Goal: Task Accomplishment & Management: Manage account settings

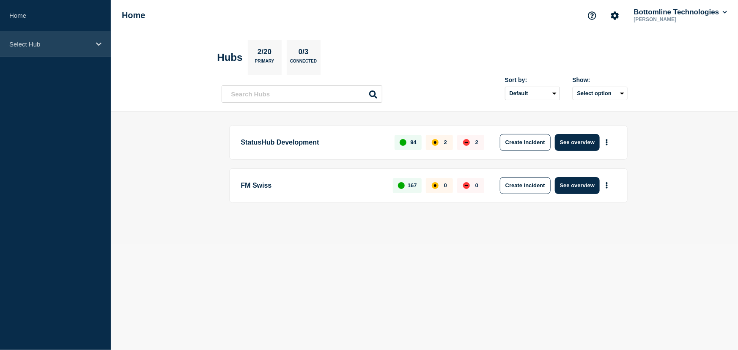
click at [36, 41] on p "Select Hub" at bounding box center [49, 44] width 81 height 7
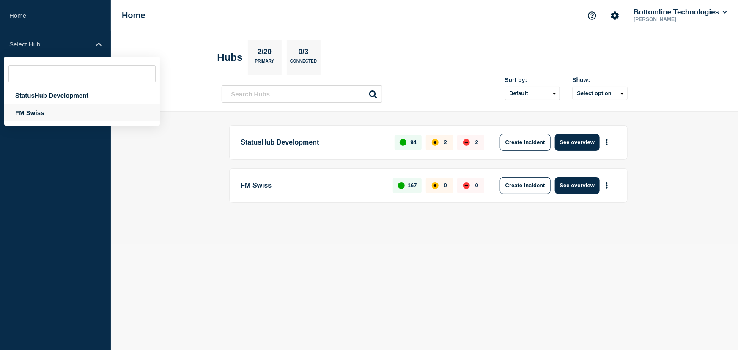
click at [36, 111] on div "FM Swiss" at bounding box center [82, 112] width 156 height 17
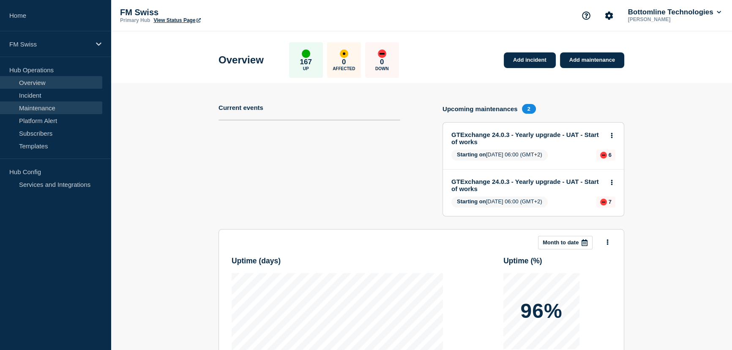
click at [44, 109] on link "Maintenance" at bounding box center [51, 107] width 102 height 13
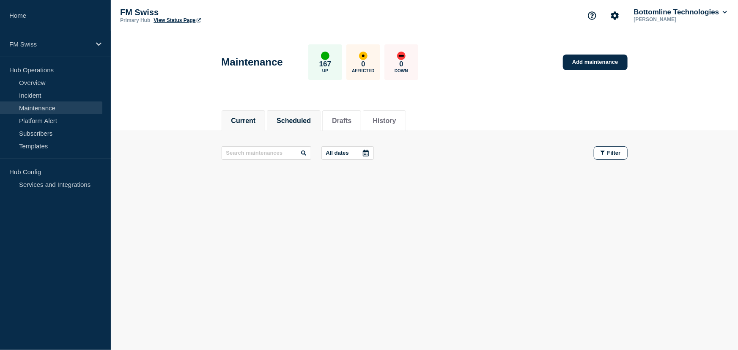
click at [309, 119] on button "Scheduled" at bounding box center [293, 121] width 34 height 8
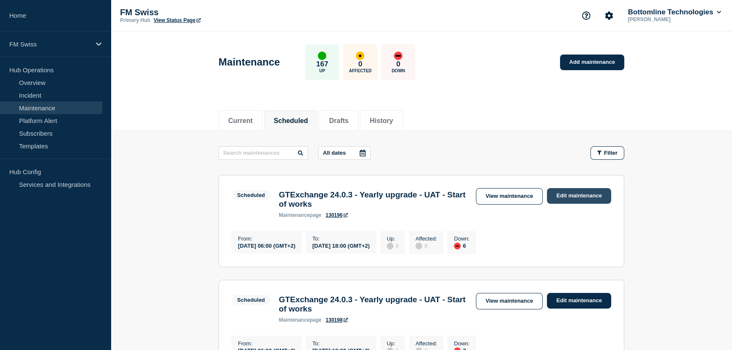
click at [585, 192] on link "Edit maintenance" at bounding box center [579, 196] width 64 height 16
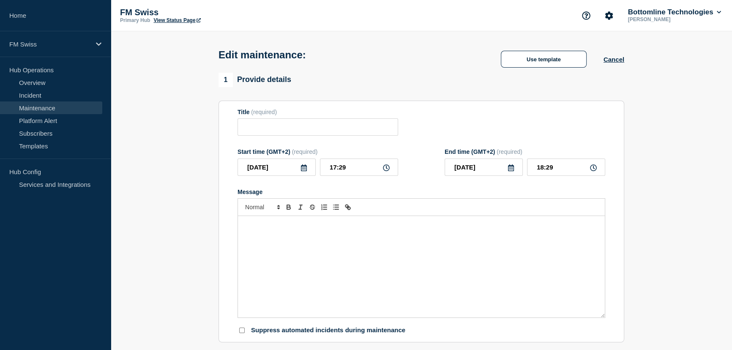
type input "GTExchange 24.0.3 - Yearly upgrade - UAT - Start of works"
type input "2025-09-04"
type input "06:00"
type input "2025-09-04"
type input "18:00"
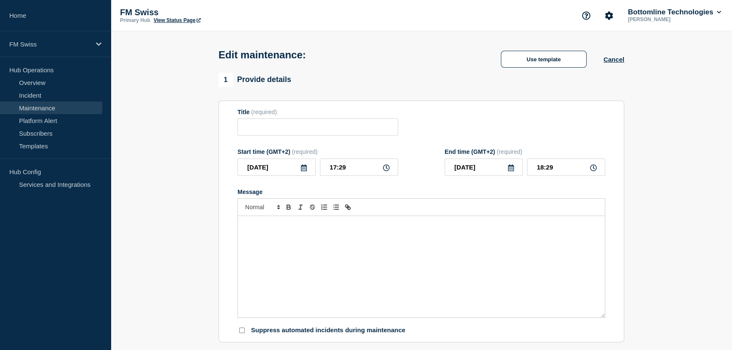
checkbox input "false"
checkbox input "true"
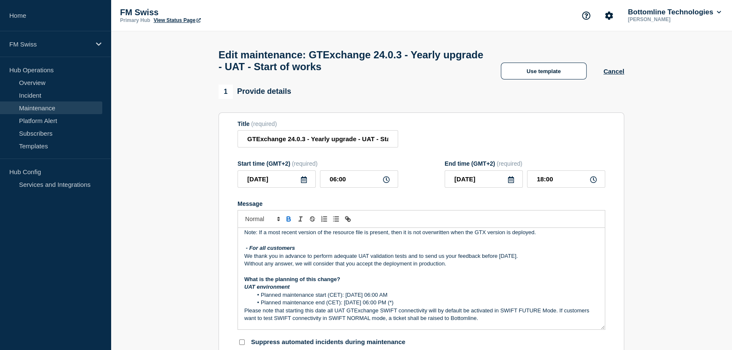
scroll to position [269, 0]
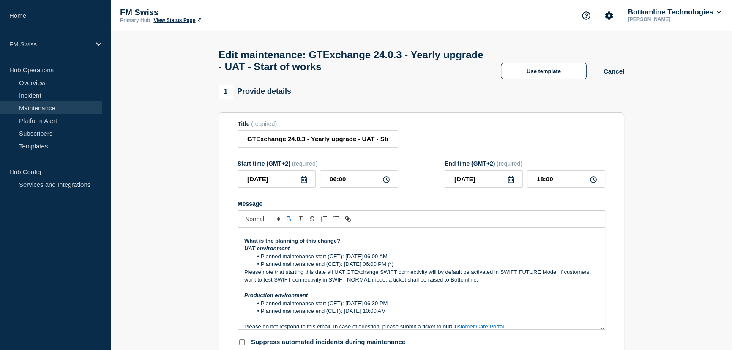
click at [391, 276] on p "Please note that starting this date all UAT GTExchange SWIFT connectivity will …" at bounding box center [421, 276] width 354 height 16
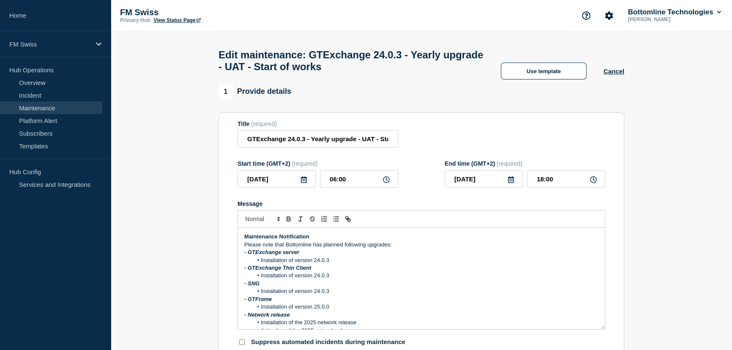
scroll to position [38, 0]
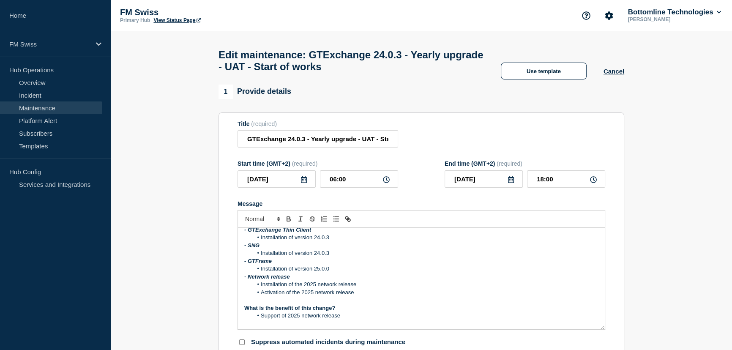
click at [341, 273] on li "Installation of version 25.0.0" at bounding box center [426, 269] width 346 height 8
click at [352, 265] on p "- GTFrame" at bounding box center [421, 261] width 354 height 8
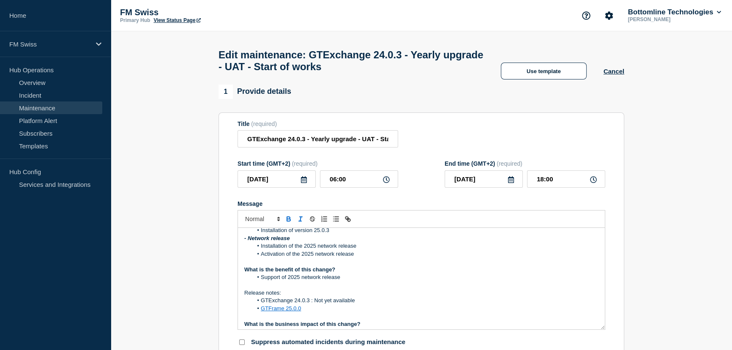
scroll to position [115, 0]
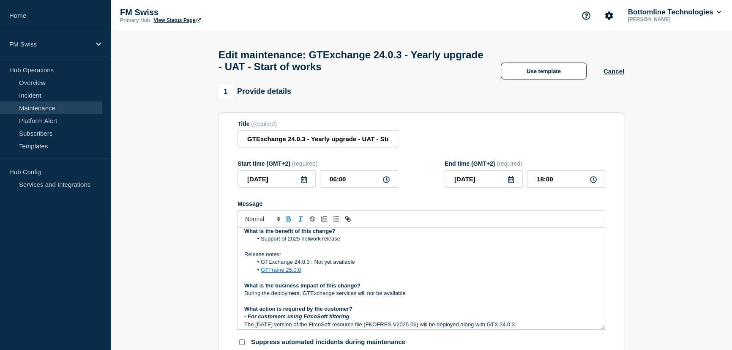
click at [307, 274] on li "GTFrame 25.0.0" at bounding box center [426, 270] width 346 height 8
drag, startPoint x: 301, startPoint y: 275, endPoint x: 260, endPoint y: 274, distance: 41.4
click at [260, 274] on li "GTFrame 25.0.0" at bounding box center [426, 270] width 346 height 8
click at [348, 222] on icon "Toggle link" at bounding box center [349, 220] width 3 height 3
click at [311, 271] on li "GTFrame 25.0.0" at bounding box center [426, 270] width 346 height 8
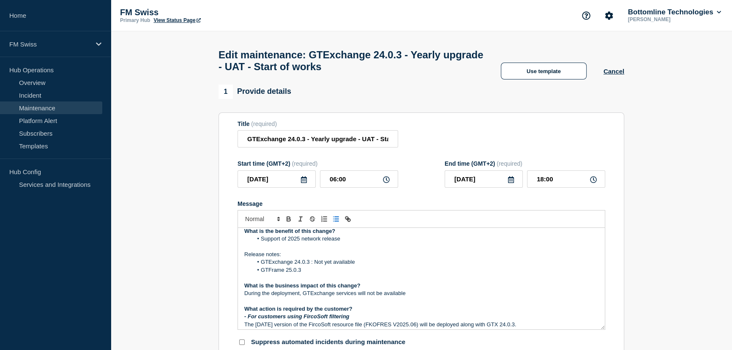
click at [323, 281] on p "Message" at bounding box center [421, 278] width 354 height 8
drag, startPoint x: 309, startPoint y: 266, endPoint x: 373, endPoint y: 264, distance: 63.4
click at [373, 264] on li "GTExchange 24.0.3 : Not yet available" at bounding box center [426, 262] width 346 height 8
click at [361, 266] on li "GTExchange 24.0.3" at bounding box center [426, 262] width 346 height 8
click at [402, 258] on p "Release notes:" at bounding box center [421, 255] width 354 height 8
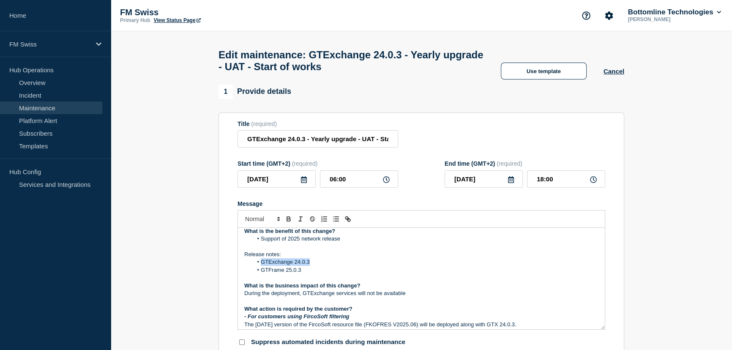
drag, startPoint x: 261, startPoint y: 267, endPoint x: 309, endPoint y: 267, distance: 47.8
click at [309, 266] on li "GTExchange 24.0.3" at bounding box center [426, 262] width 346 height 8
click at [349, 220] on line "Toggle link" at bounding box center [348, 219] width 2 height 2
paste input "https://bottomline.thruinc.net/Publishing/Link.aspx?LinkID=1YDI2XTDVUSWZ"
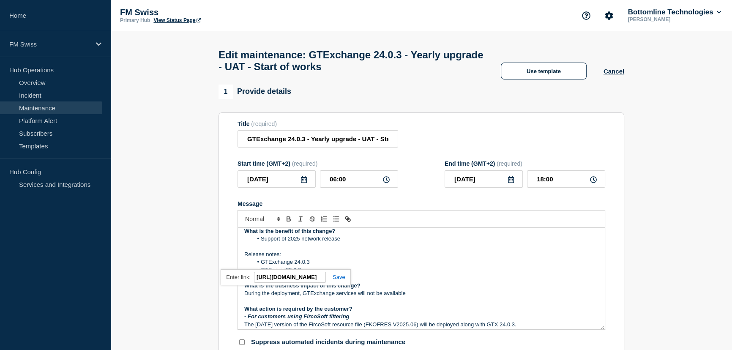
click at [339, 280] on link at bounding box center [335, 277] width 19 height 6
drag, startPoint x: 301, startPoint y: 275, endPoint x: 260, endPoint y: 275, distance: 41.0
click at [260, 274] on li "GTFrame 25.0.3" at bounding box center [426, 270] width 346 height 8
click at [350, 223] on icon "Toggle link" at bounding box center [348, 219] width 8 height 8
paste input "https://bottomline.thruinc.net/Publishing/Link.aspx?LinkID=2BKV6BL92PNO9"
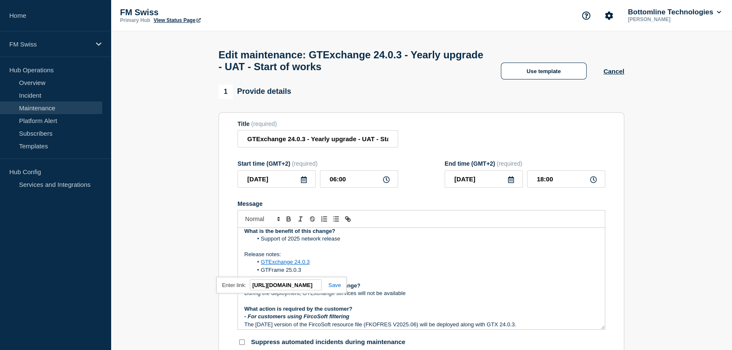
scroll to position [0, 135]
type input "https://bottomline.thruinc.net/Publishing/Link.aspx?LinkID=2BKV6BL92PNO9"
click at [334, 288] on link at bounding box center [331, 285] width 19 height 6
click at [408, 258] on p "Release notes:" at bounding box center [421, 255] width 354 height 8
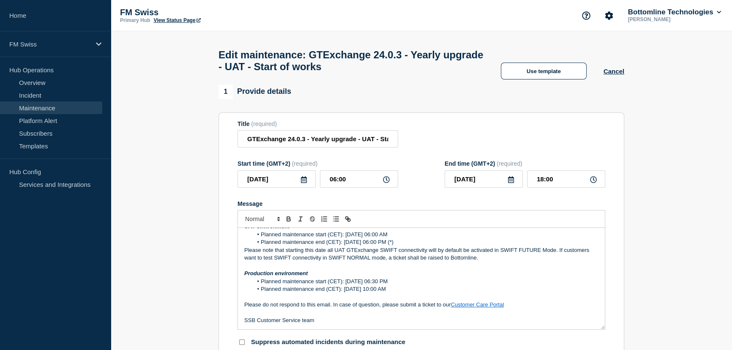
scroll to position [252, 0]
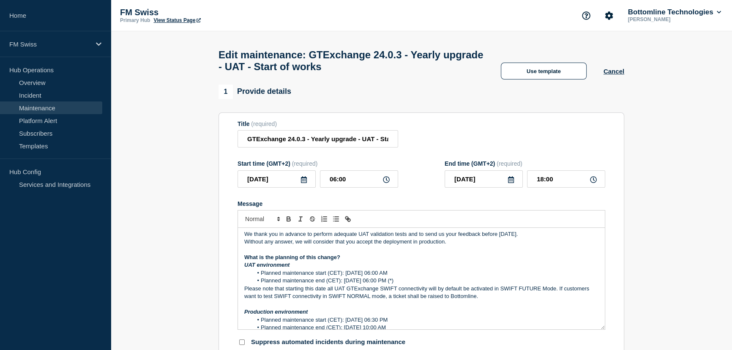
click at [325, 293] on p "Please note that starting this date all UAT GTExchange SWIFT connectivity will …" at bounding box center [421, 293] width 354 height 16
click at [545, 293] on p "Please note that starting this date, in UAT, all network connectivities (SWIFT,…" at bounding box center [421, 293] width 354 height 16
click at [293, 301] on p "Please note that starting this date, in UAT, all network connectivities (SWIFT,…" at bounding box center [421, 293] width 354 height 16
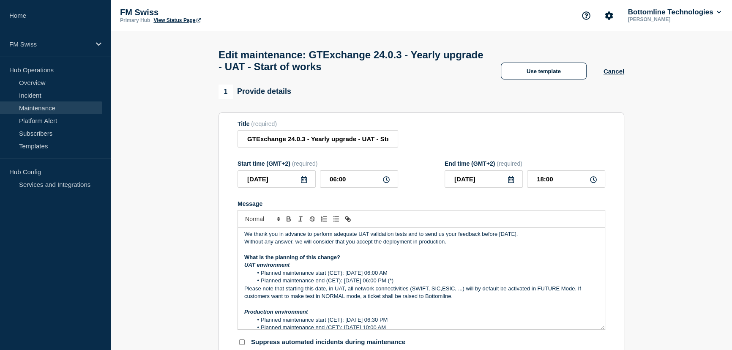
click at [462, 300] on p "Please note that starting this date, in UAT, all network connectivities (SWIFT,…" at bounding box center [421, 293] width 354 height 16
click at [314, 301] on p "Please note that starting this date, in UAT, all network connectivities (SWIFT,…" at bounding box center [421, 293] width 354 height 16
click at [348, 301] on p "Please note that starting this date, in UAT, all network connectivities (SWIFT,…" at bounding box center [421, 293] width 354 height 16
click at [467, 301] on p "Please note that starting this date, in UAT, all network connectivities (SWIFT,…" at bounding box center [421, 293] width 354 height 16
click at [512, 298] on p "Please note that starting this date, in UAT, all network connectivities (SWIFT,…" at bounding box center [421, 293] width 354 height 16
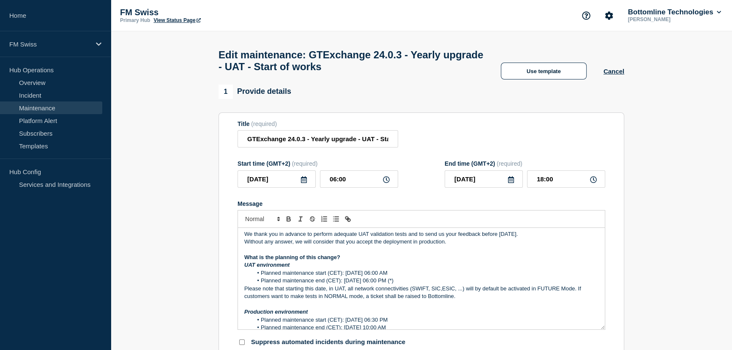
click at [466, 313] on p "Production environment" at bounding box center [421, 312] width 354 height 8
click at [360, 308] on p "Message" at bounding box center [421, 305] width 354 height 8
click at [373, 293] on p "Please note that starting this date, in UAT, all network connectivities (SWIFT,…" at bounding box center [421, 293] width 354 height 16
click at [411, 300] on p "Please note that starting this date, in UAT, all networks connectivity (SWIFT, …" at bounding box center [421, 293] width 354 height 16
click at [440, 291] on p "Please note that starting this date, in UAT, all networks connectivity (SWIFT, …" at bounding box center [421, 293] width 354 height 16
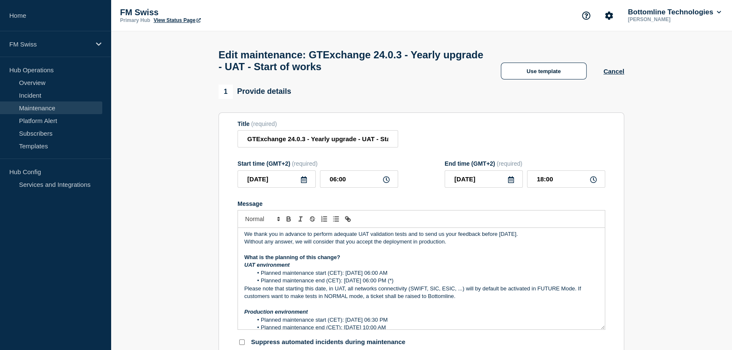
click at [367, 301] on p "Please note that starting this date, in UAT, all networks connectivity (SWIFT, …" at bounding box center [421, 293] width 354 height 16
click at [484, 300] on p "Please note that starting this date, in UAT, all networks connectivity (SWIFT, …" at bounding box center [421, 293] width 354 height 16
click at [242, 293] on div "Maintenance Notification Please note that Bottomline has planned following upgr…" at bounding box center [421, 278] width 367 height 101
click at [243, 293] on div "Maintenance Notification Please note that Bottomline has planned following upgr…" at bounding box center [421, 278] width 367 height 101
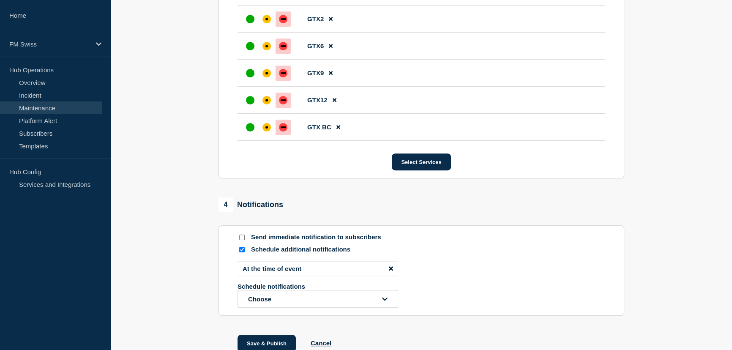
scroll to position [538, 0]
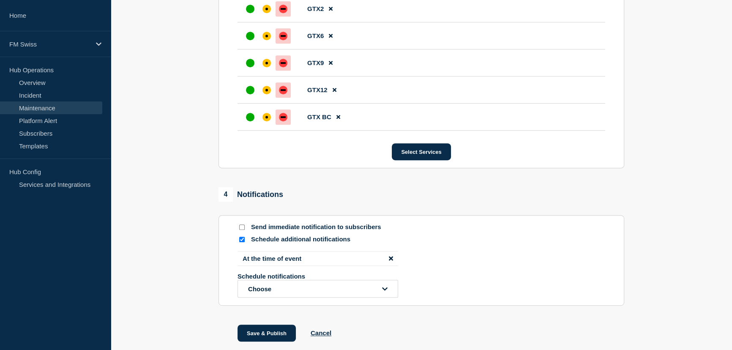
click at [241, 242] on input "Schedule additional notifications" at bounding box center [241, 239] width 5 height 5
checkbox input "false"
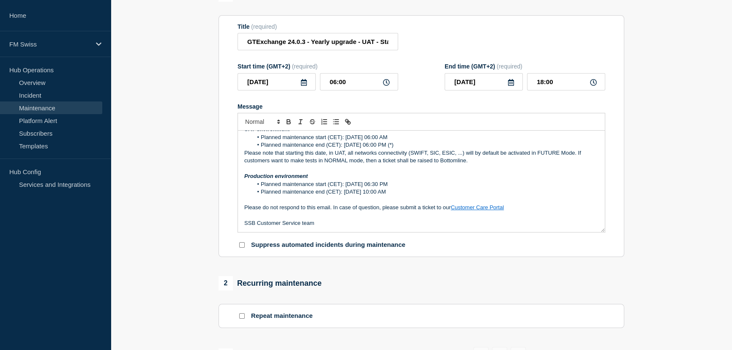
scroll to position [0, 0]
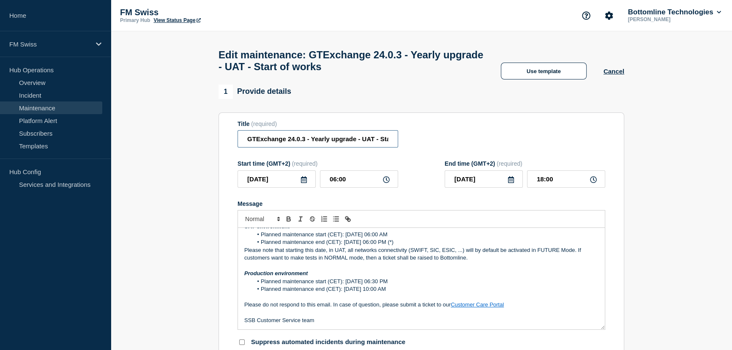
click at [384, 144] on input "GTExchange 24.0.3 - Yearly upgrade - UAT - Start of works" at bounding box center [318, 138] width 161 height 17
drag, startPoint x: 397, startPoint y: 144, endPoint x: 453, endPoint y: 144, distance: 56.2
click at [453, 144] on div "Title (required) GTExchange 24.0.3 - Yearly upgrade - UAT - Start of works" at bounding box center [422, 133] width 368 height 27
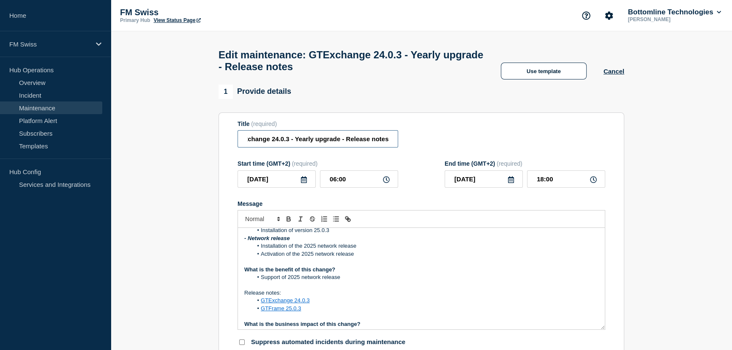
scroll to position [0, 0]
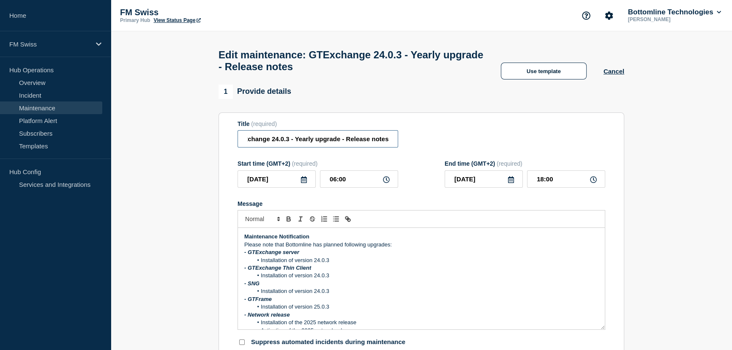
type input "GTExchange 24.0.3 - Yearly upgrade - Release notes"
click at [245, 240] on strong "Maintenance Notification" at bounding box center [276, 236] width 65 height 6
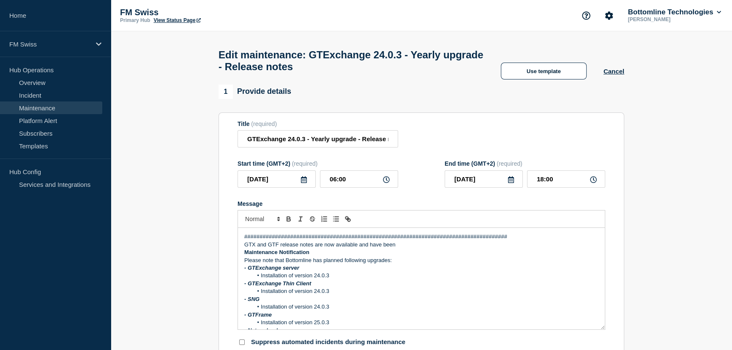
drag, startPoint x: 410, startPoint y: 249, endPoint x: 230, endPoint y: 250, distance: 180.1
click at [230, 250] on section "Title (required) GTExchange 24.0.3 - Yearly upgrade - Release notes Start time …" at bounding box center [422, 233] width 406 height 242
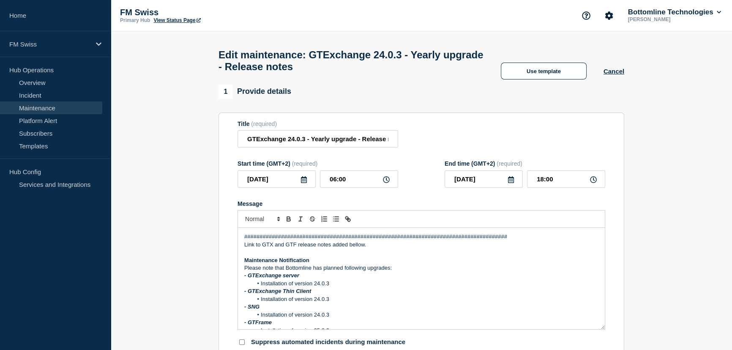
click at [301, 241] on p "###############################################################################…" at bounding box center [421, 237] width 354 height 8
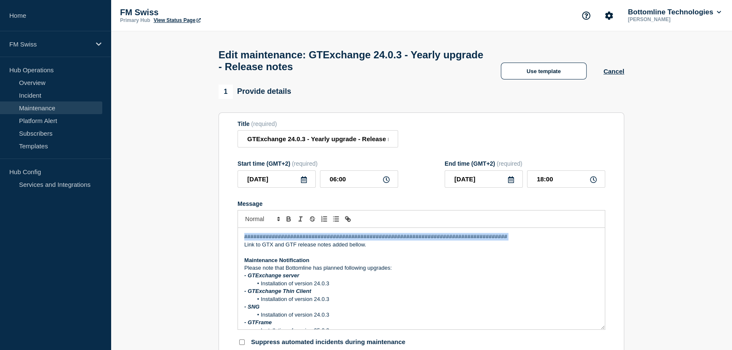
click at [301, 241] on p "###############################################################################…" at bounding box center [421, 237] width 354 height 8
copy p "###############################################################################…"
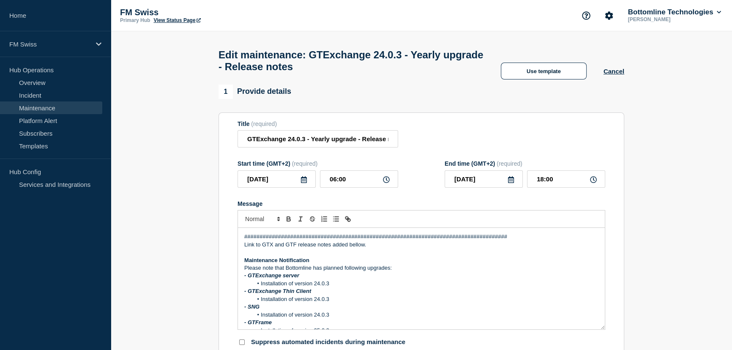
click at [257, 256] on p "Message" at bounding box center [421, 253] width 354 height 8
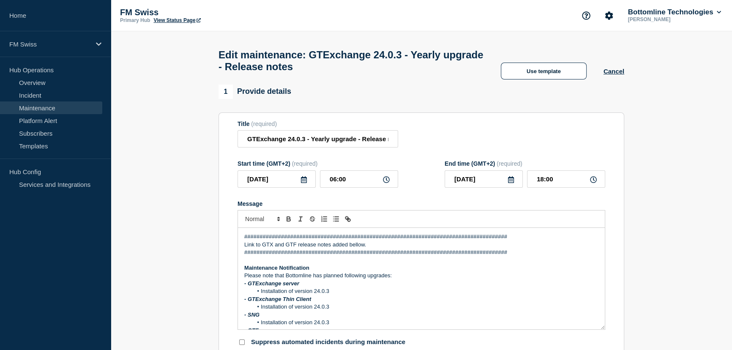
click at [242, 249] on div "###############################################################################…" at bounding box center [421, 278] width 367 height 101
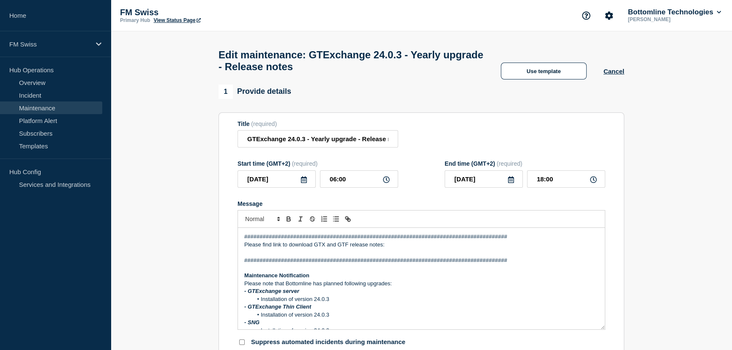
click at [281, 248] on p "Please find link to download GTX and GTF release notes:" at bounding box center [421, 245] width 354 height 8
click at [273, 249] on p "Please find links to download GTX and GTF release notes:" at bounding box center [421, 245] width 354 height 8
click at [344, 254] on p "Message" at bounding box center [421, 253] width 354 height 8
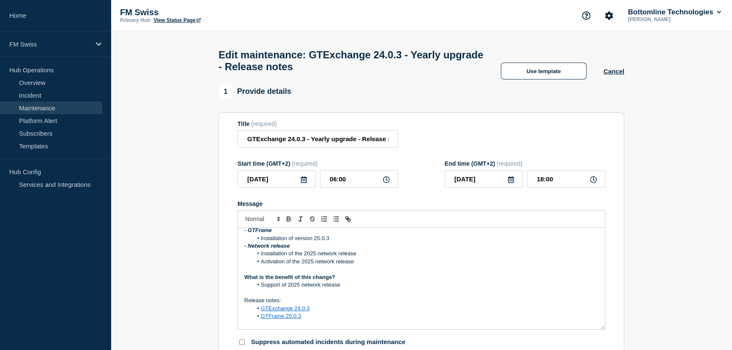
scroll to position [115, 0]
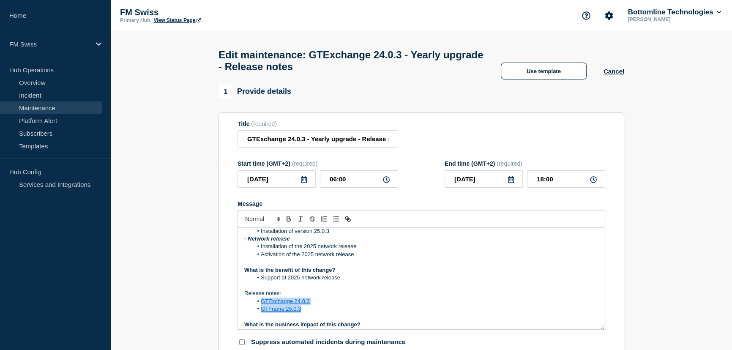
drag, startPoint x: 312, startPoint y: 317, endPoint x: 241, endPoint y: 306, distance: 71.5
click at [241, 306] on div "###############################################################################…" at bounding box center [421, 278] width 367 height 101
copy ol "GTExchange 24.0.3 GTFrame 25.0.3"
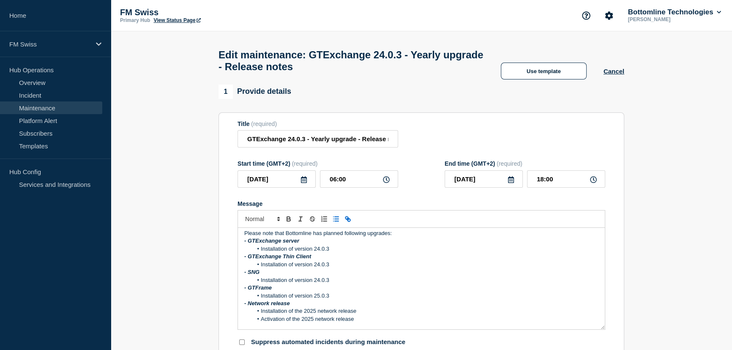
scroll to position [0, 0]
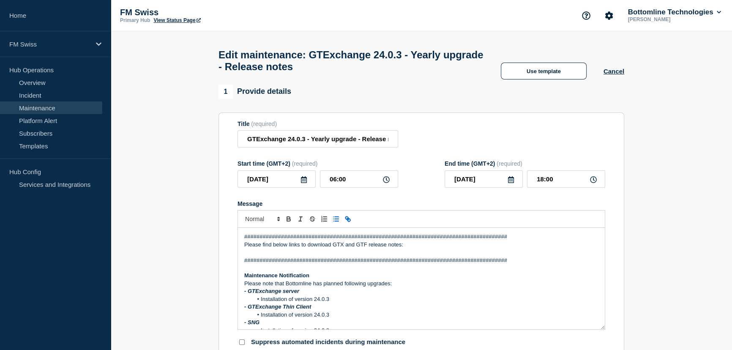
click at [265, 256] on p "Message" at bounding box center [421, 253] width 354 height 8
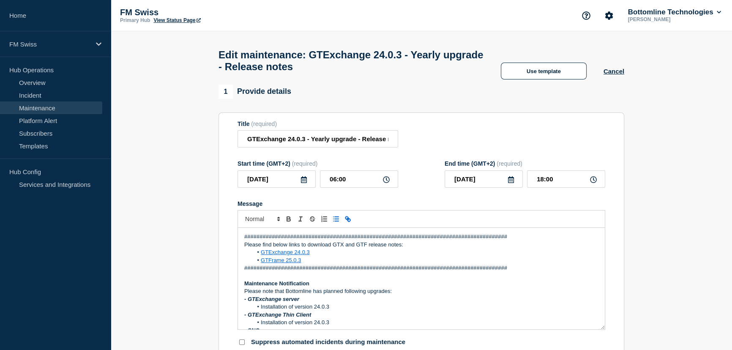
click at [543, 271] on p "###############################################################################…" at bounding box center [421, 268] width 354 height 8
click at [373, 141] on input "GTExchange 24.0.3 - Yearly upgrade - Release notes" at bounding box center [318, 138] width 161 height 17
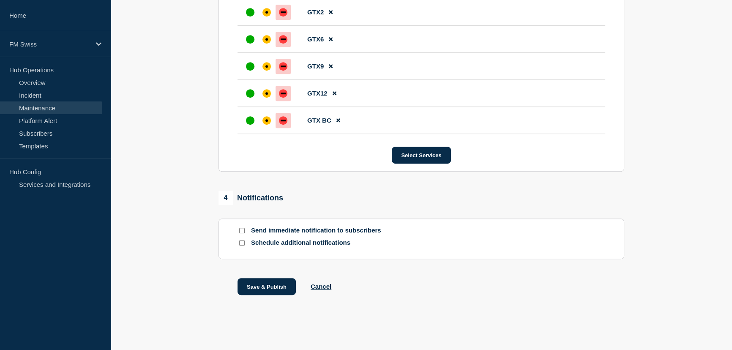
click at [242, 230] on input "Send immediate notification to subscribers" at bounding box center [241, 230] width 5 height 5
checkbox input "true"
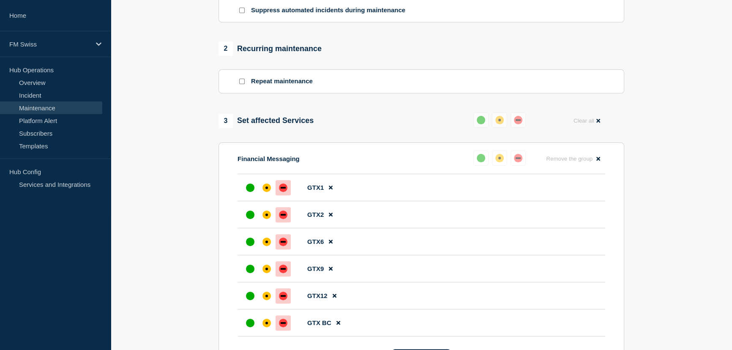
scroll to position [499, 0]
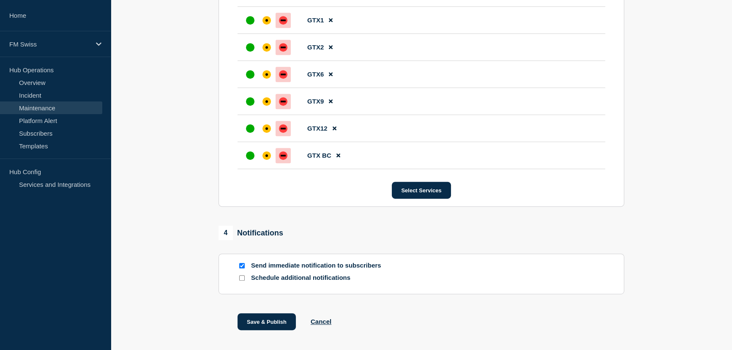
drag, startPoint x: 271, startPoint y: 326, endPoint x: 515, endPoint y: 252, distance: 255.3
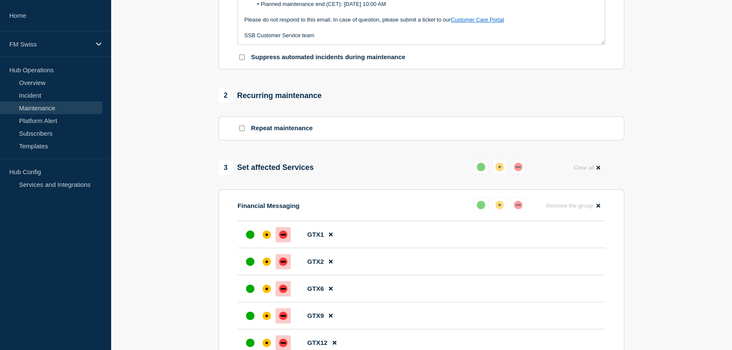
scroll to position [537, 0]
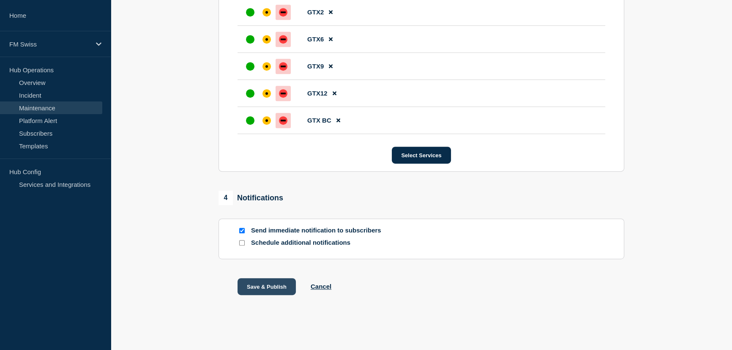
click at [265, 286] on button "Save & Publish" at bounding box center [267, 286] width 58 height 17
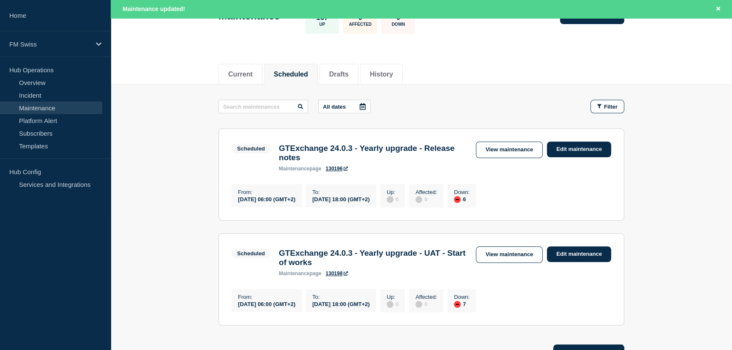
scroll to position [77, 0]
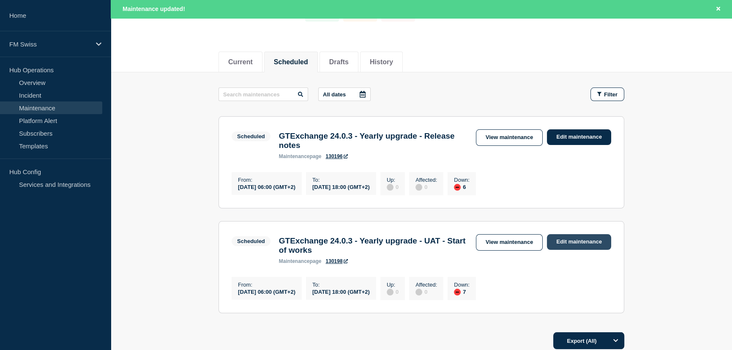
click at [576, 247] on link "Edit maintenance" at bounding box center [579, 242] width 64 height 16
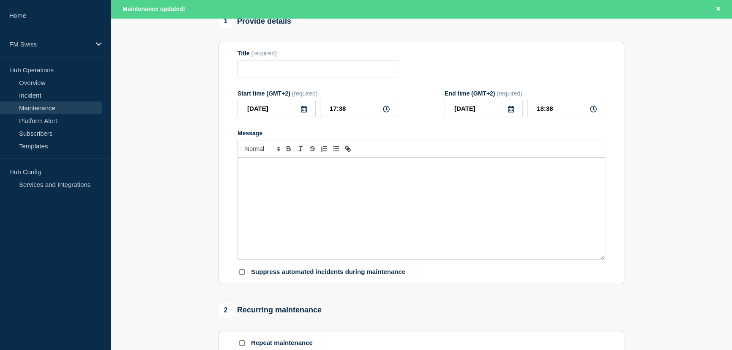
type input "GTExchange 24.0.3 - Yearly upgrade - UAT - Start of works"
type input "2025-09-05"
type input "06:00"
type input "2025-09-05"
type input "18:00"
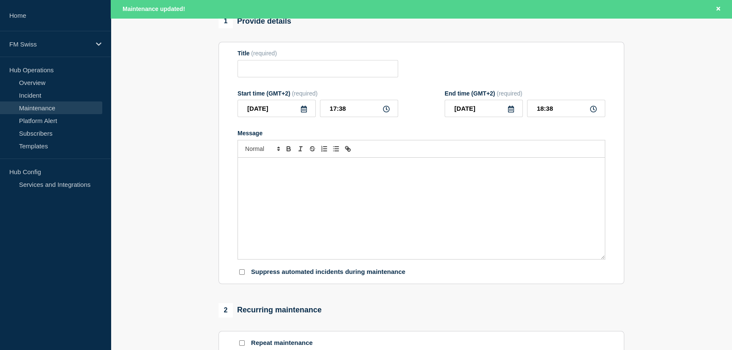
checkbox input "false"
checkbox input "true"
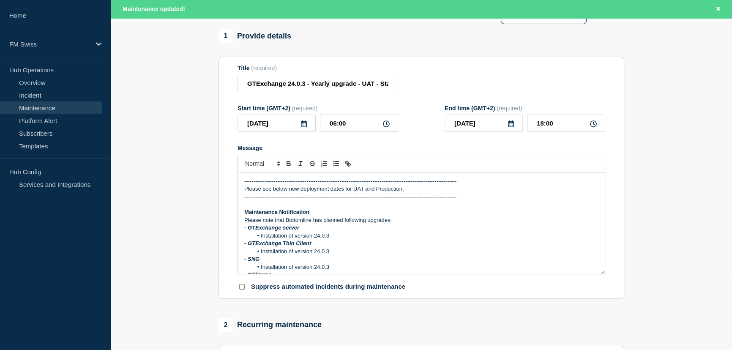
scroll to position [77, 0]
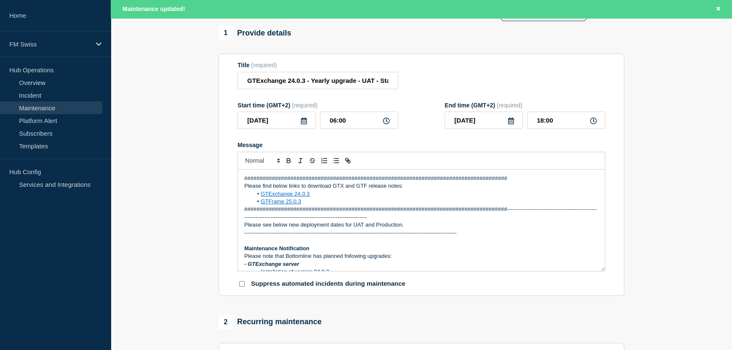
click at [269, 221] on p "###############################################################################…" at bounding box center [421, 213] width 354 height 16
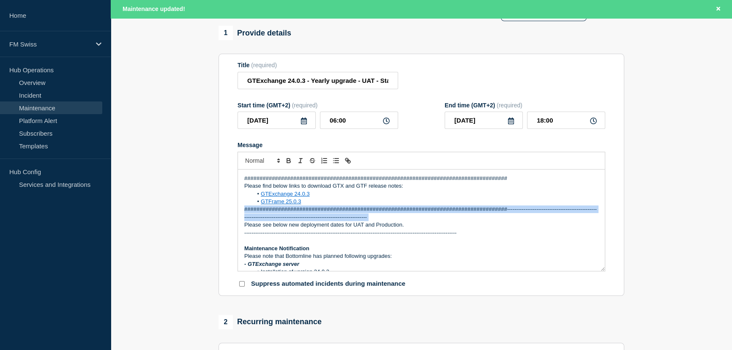
click at [269, 221] on p "###############################################################################…" at bounding box center [421, 213] width 354 height 16
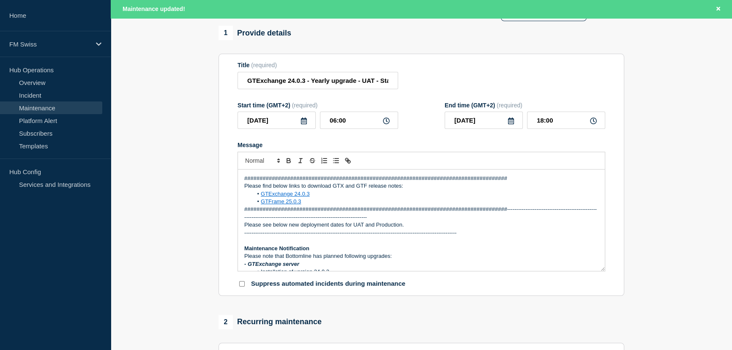
click at [309, 236] on p "-------------------------------------------------------------------------------…" at bounding box center [421, 233] width 354 height 8
click at [506, 212] on p "###############################################################################…" at bounding box center [421, 213] width 354 height 16
drag, startPoint x: 460, startPoint y: 222, endPoint x: 229, endPoint y: 223, distance: 231.2
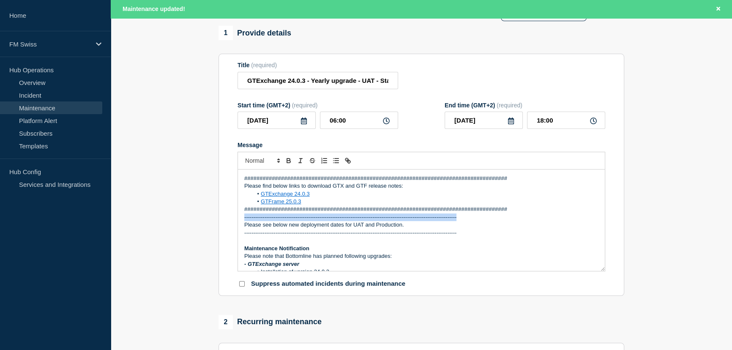
click at [229, 223] on section "Title (required) GTExchange 24.0.3 - Yearly upgrade - UAT - Start of works Star…" at bounding box center [422, 175] width 406 height 242
copy p "-------------------------------------------------------------------------------…"
click at [303, 182] on p "###############################################################################…" at bounding box center [421, 179] width 354 height 8
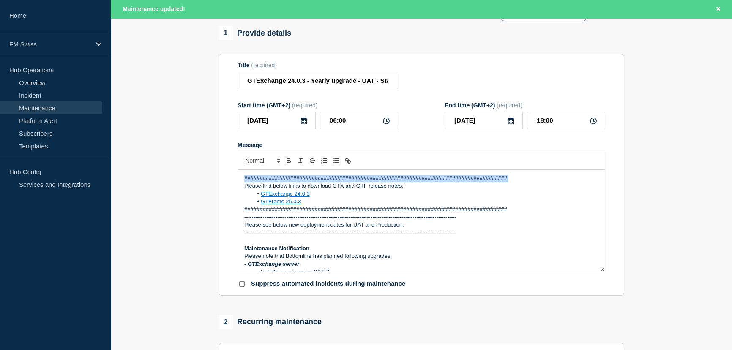
click at [303, 182] on p "###############################################################################…" at bounding box center [421, 179] width 354 height 8
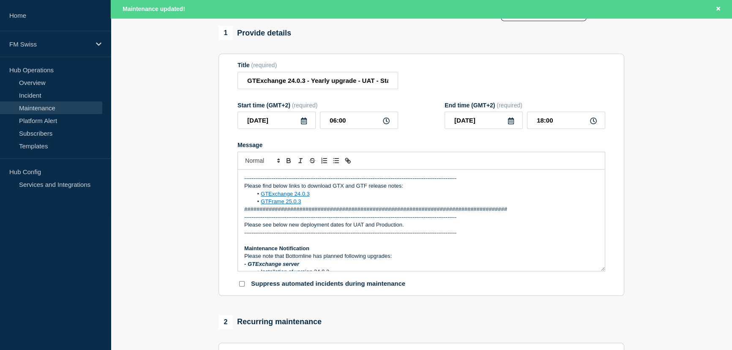
click at [399, 212] on p "###############################################################################…" at bounding box center [421, 209] width 354 height 8
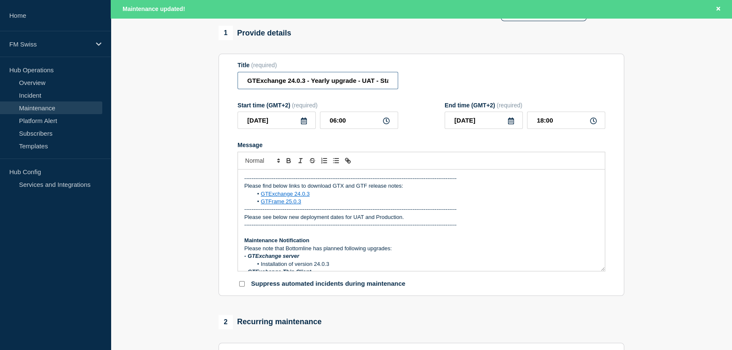
scroll to position [0, 34]
drag, startPoint x: 362, startPoint y: 84, endPoint x: 434, endPoint y: 85, distance: 71.9
click at [434, 85] on div "Title (required) GTExchange 24.0.3 - Yearly upgrade - UAT - Start of works" at bounding box center [422, 75] width 368 height 27
type input "GTExchange 24.0.3 - Yearly upgrade - Release notes"
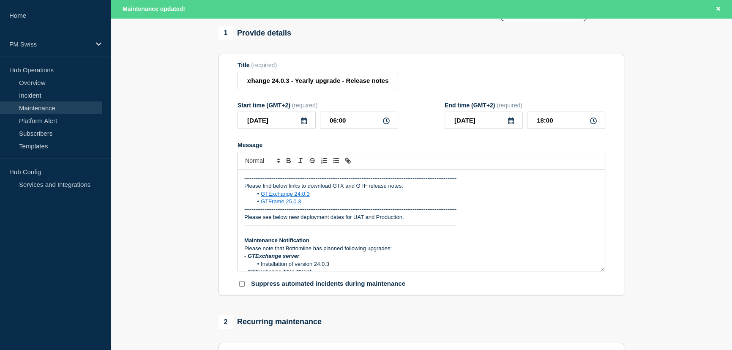
scroll to position [0, 0]
click at [487, 190] on p "Please find below links to download GTX and GTF release notes:" at bounding box center [421, 186] width 354 height 8
drag, startPoint x: 308, startPoint y: 206, endPoint x: 252, endPoint y: 201, distance: 55.6
click at [252, 201] on ol "GTExchange 24.0.3 GTFrame 25.0.3" at bounding box center [421, 198] width 354 height 16
copy ol "GTExchange 24.0.3 GTFrame 25.0.3"
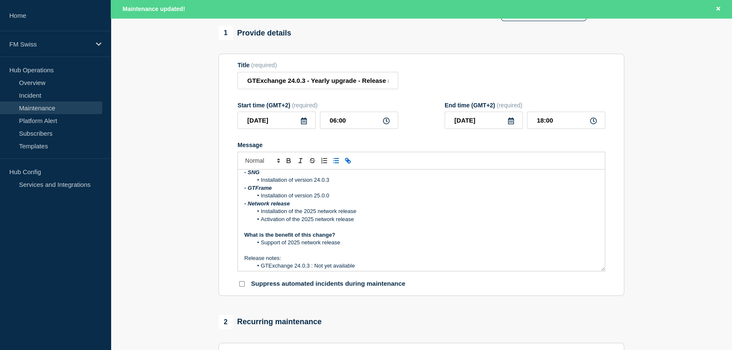
scroll to position [153, 0]
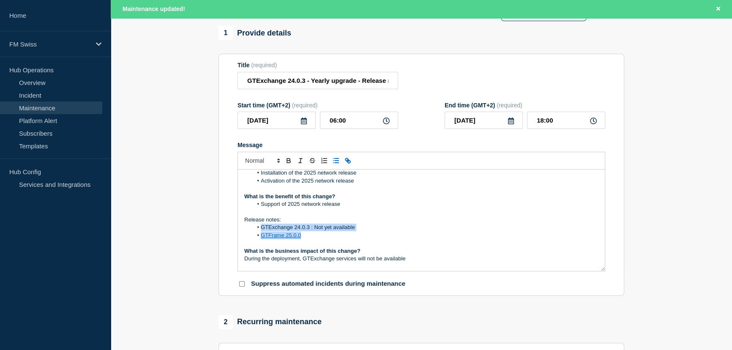
drag, startPoint x: 311, startPoint y: 241, endPoint x: 258, endPoint y: 233, distance: 53.5
click at [258, 233] on ol "GTExchange 24.0.3 : Not yet available GTFrame 25.0.0" at bounding box center [421, 232] width 354 height 16
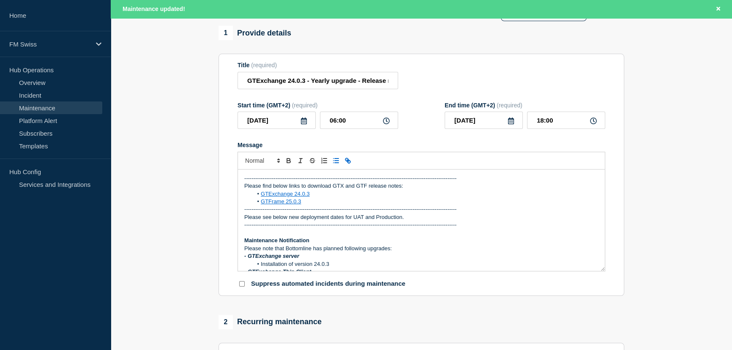
scroll to position [0, 0]
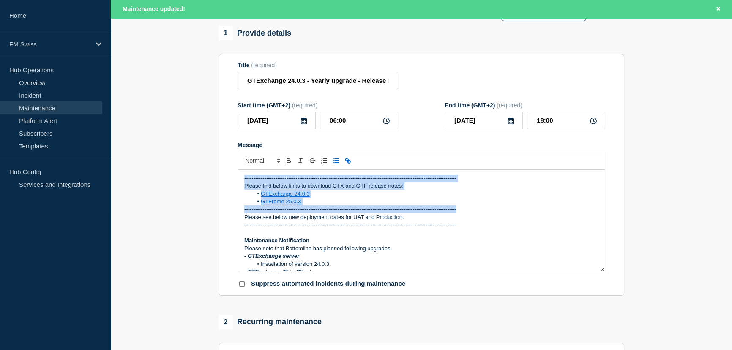
drag, startPoint x: 458, startPoint y: 213, endPoint x: 237, endPoint y: 178, distance: 223.9
click at [237, 178] on section "Title (required) GTExchange 24.0.3 - Yearly upgrade - Release notes Start time …" at bounding box center [422, 175] width 406 height 242
copy div "-------------------------------------------------------------------------------…"
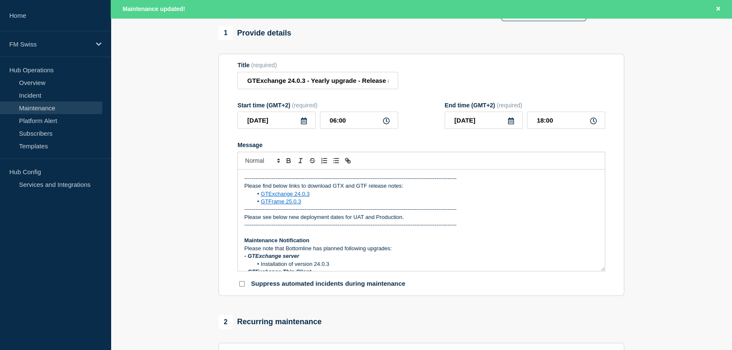
click at [379, 259] on p "- GTExchange server" at bounding box center [421, 256] width 354 height 8
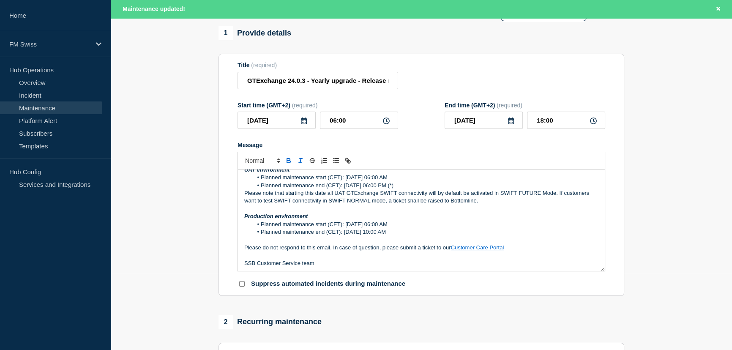
scroll to position [353, 0]
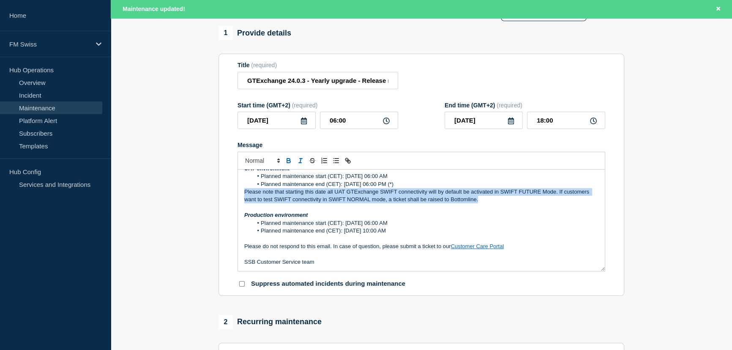
drag, startPoint x: 483, startPoint y: 204, endPoint x: 239, endPoint y: 196, distance: 243.6
click at [239, 196] on div "-------------------------------------------------------------------------------…" at bounding box center [421, 220] width 367 height 101
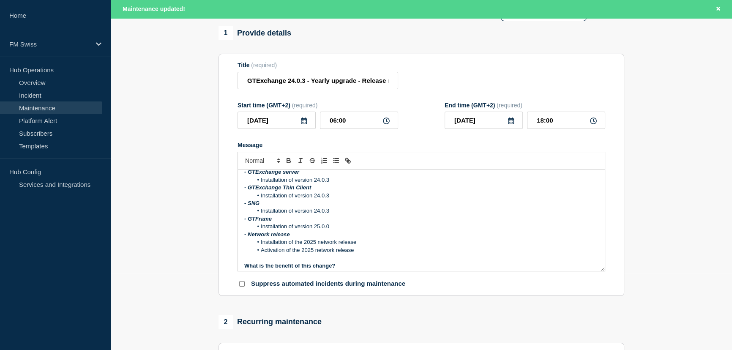
scroll to position [0, 0]
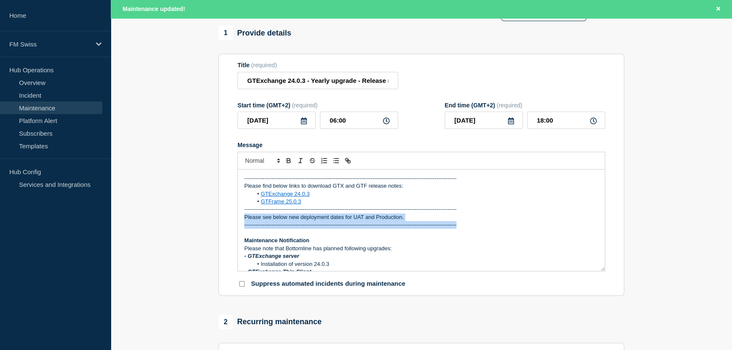
drag, startPoint x: 242, startPoint y: 220, endPoint x: 520, endPoint y: 228, distance: 277.5
click at [520, 228] on div "-------------------------------------------------------------------------------…" at bounding box center [421, 220] width 367 height 101
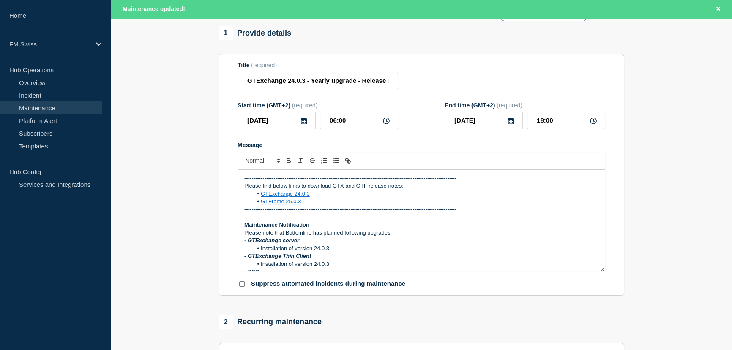
click at [543, 212] on p "-------------------------------------------------------------------------------…" at bounding box center [421, 209] width 354 height 8
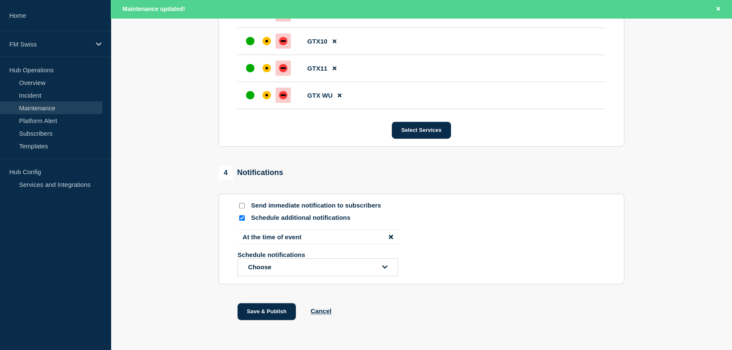
scroll to position [615, 0]
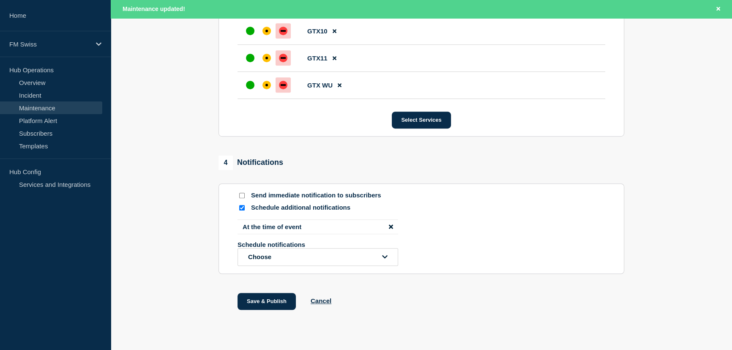
click at [242, 209] on input "Schedule additional notifications" at bounding box center [241, 207] width 5 height 5
checkbox input "false"
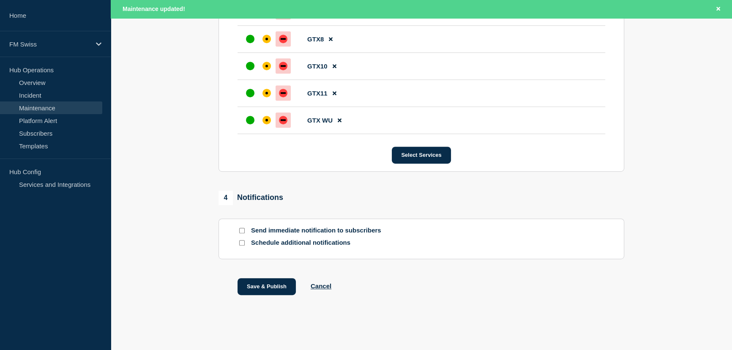
scroll to position [583, 0]
click at [241, 228] on input "Send immediate notification to subscribers" at bounding box center [241, 230] width 5 height 5
checkbox input "true"
click at [267, 287] on button "Save & Publish" at bounding box center [267, 286] width 58 height 17
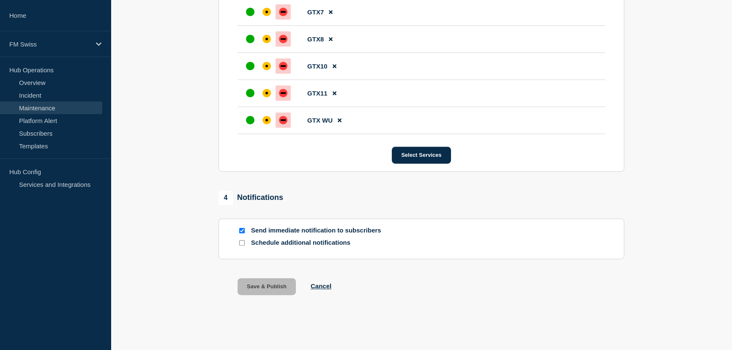
scroll to position [564, 0]
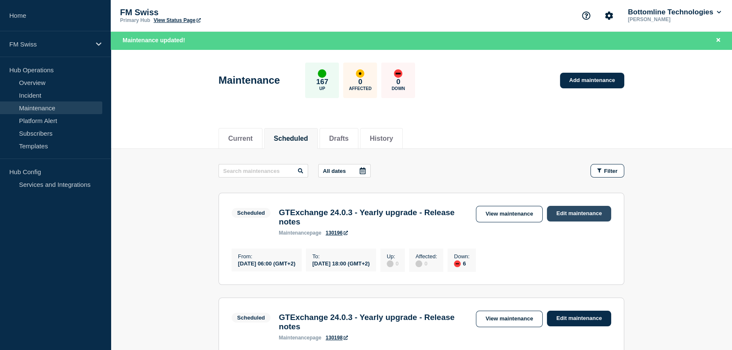
click at [576, 211] on link "Edit maintenance" at bounding box center [579, 214] width 64 height 16
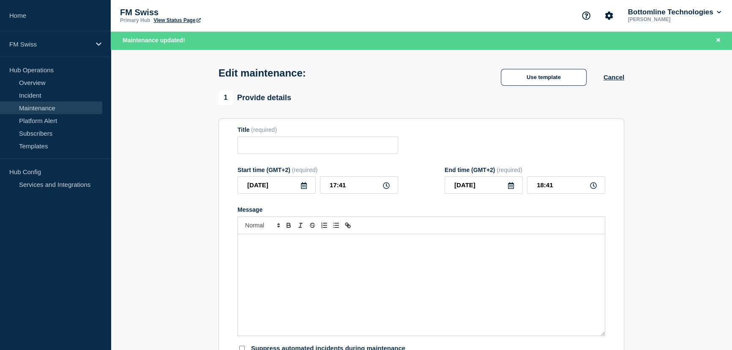
type input "GTExchange 24.0.3 - Yearly upgrade - Release notes"
type input "2025-09-04"
type input "06:00"
type input "2025-09-04"
type input "18:00"
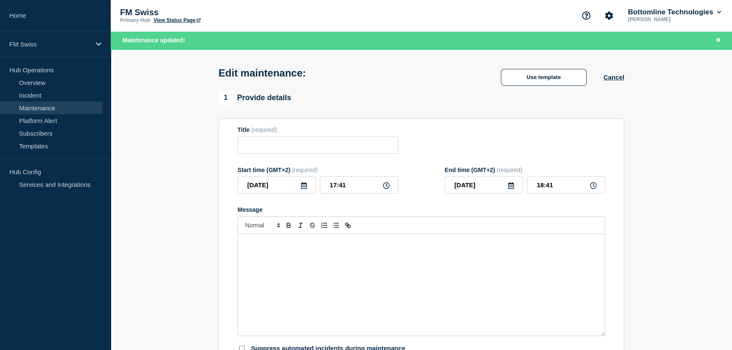
checkbox input "false"
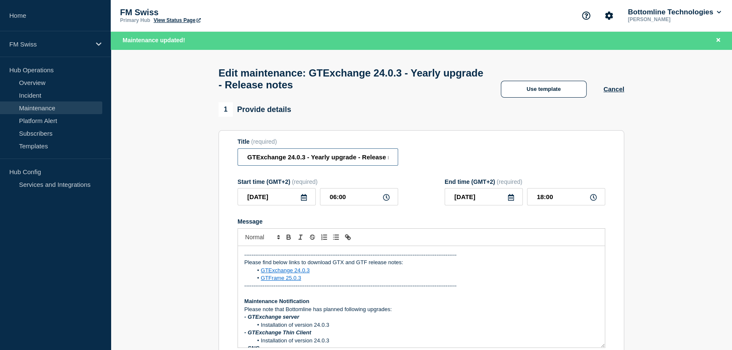
click at [363, 159] on input "GTExchange 24.0.3 - Yearly upgrade - Release notes" at bounding box center [318, 156] width 161 height 17
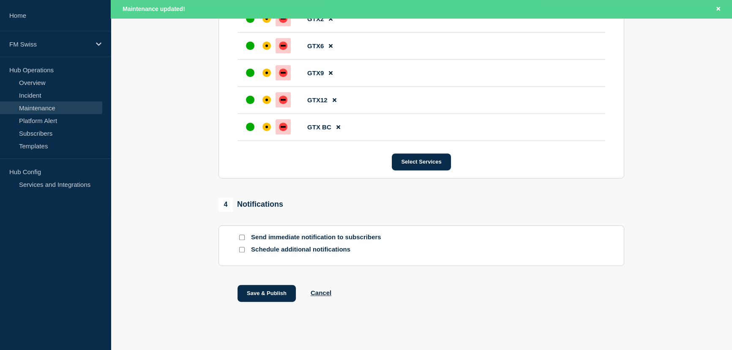
scroll to position [555, 0]
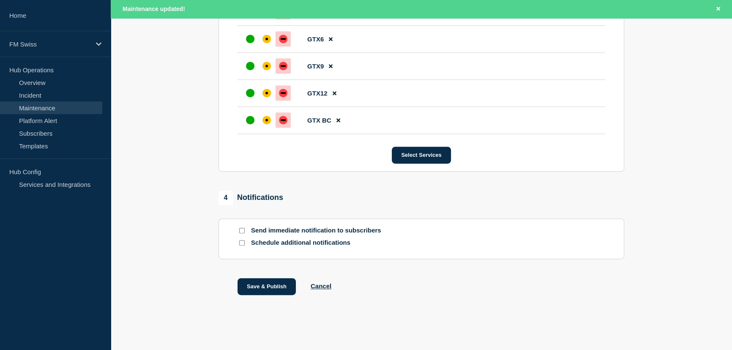
type input "GTExchange 24.0.3 - Yearly upgrade - UAT - Start of works"
click at [241, 242] on input "Schedule additional notifications" at bounding box center [241, 242] width 5 height 5
checkbox input "true"
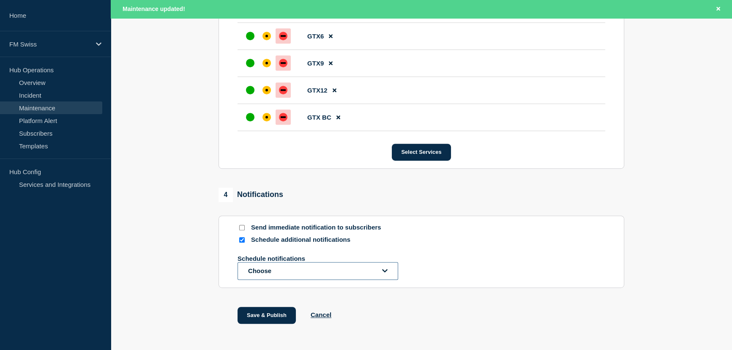
click at [288, 271] on button "Choose" at bounding box center [318, 271] width 161 height 18
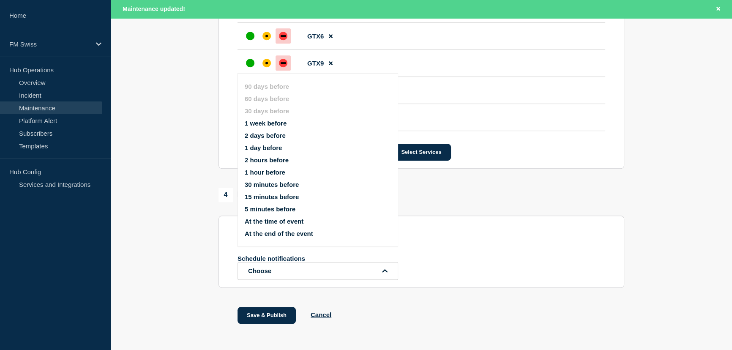
click at [275, 221] on button "At the time of event" at bounding box center [274, 221] width 59 height 7
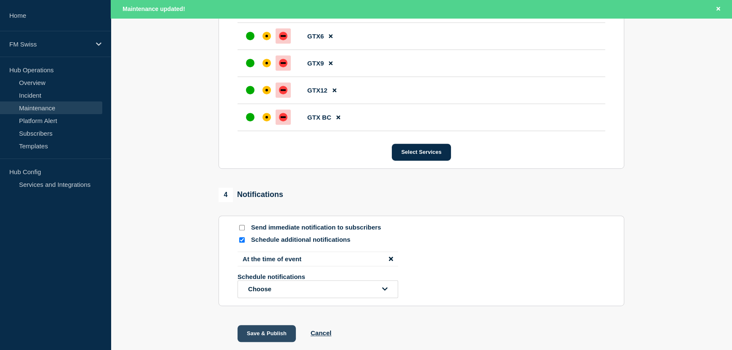
click at [262, 335] on button "Save & Publish" at bounding box center [267, 333] width 58 height 17
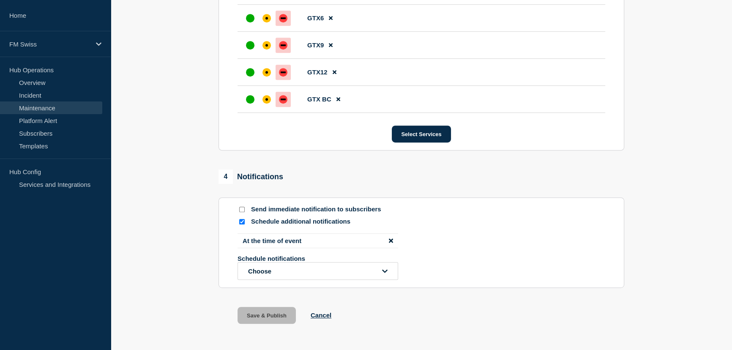
scroll to position [537, 0]
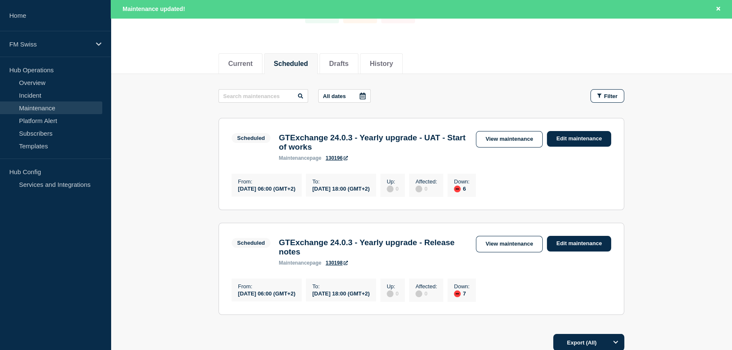
scroll to position [77, 0]
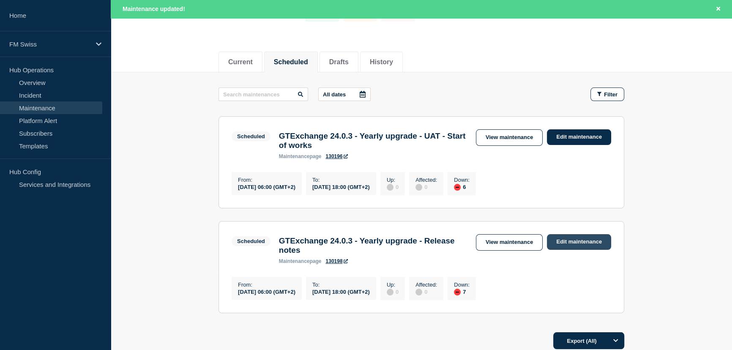
click at [594, 241] on link "Edit maintenance" at bounding box center [579, 242] width 64 height 16
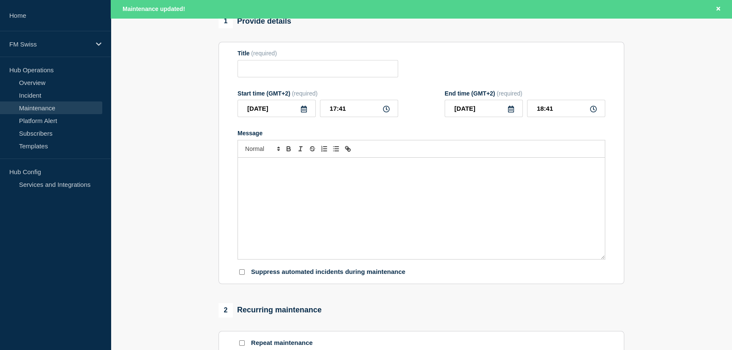
type input "GTExchange 24.0.3 - Yearly upgrade - Release notes"
type input "2025-09-05"
type input "06:00"
type input "2025-09-05"
type input "18:00"
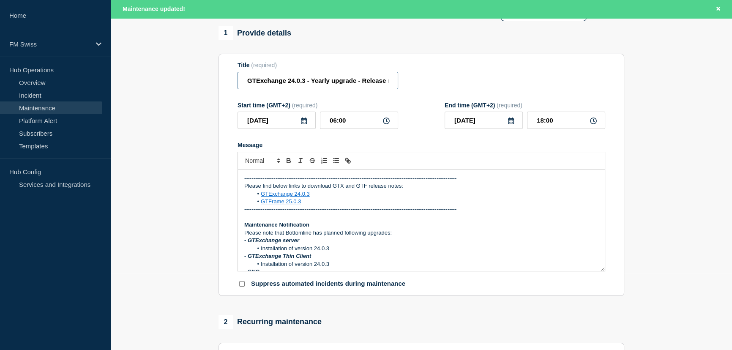
scroll to position [0, 16]
drag, startPoint x: 363, startPoint y: 85, endPoint x: 523, endPoint y: 89, distance: 160.7
click at [523, 89] on div "Title (required) GTExchange 24.0.3 - Yearly upgrade - Release notes" at bounding box center [422, 75] width 368 height 27
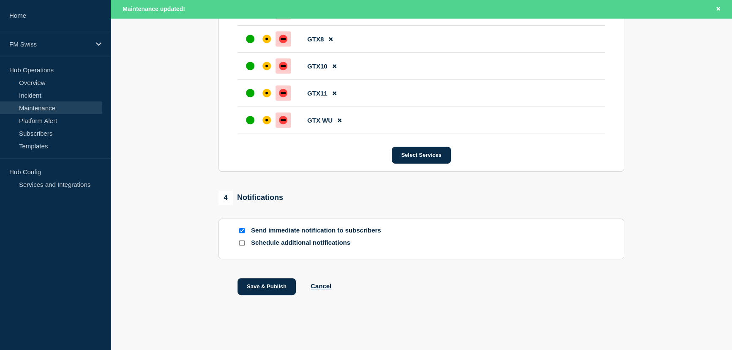
scroll to position [583, 0]
type input "GTExchange 24.0.3 - Yearly upgrade - UAT - Start of works"
click at [241, 229] on input "Send immediate notification to subscribers" at bounding box center [241, 230] width 5 height 5
checkbox input "false"
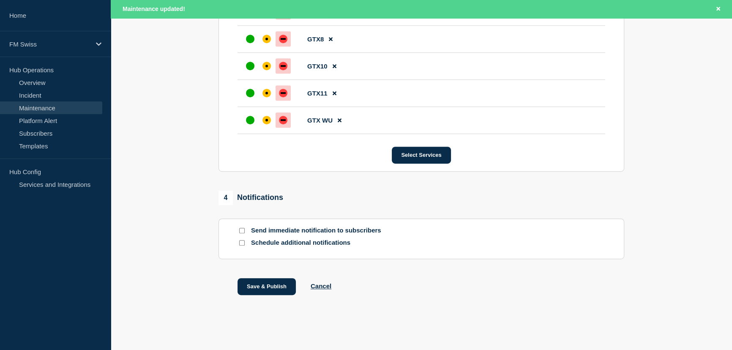
click at [242, 241] on input "Schedule additional notifications" at bounding box center [241, 242] width 5 height 5
checkbox input "true"
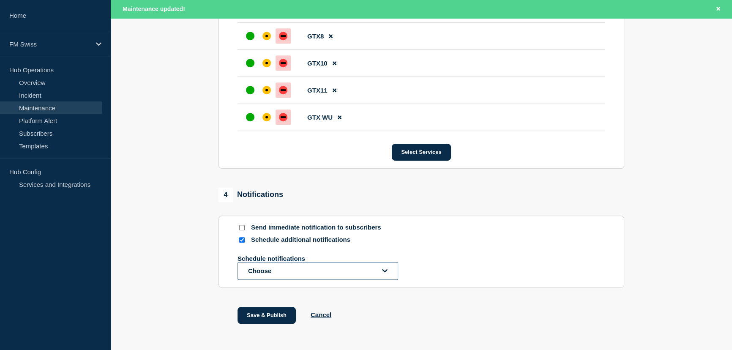
click at [262, 276] on button "Choose" at bounding box center [318, 271] width 161 height 18
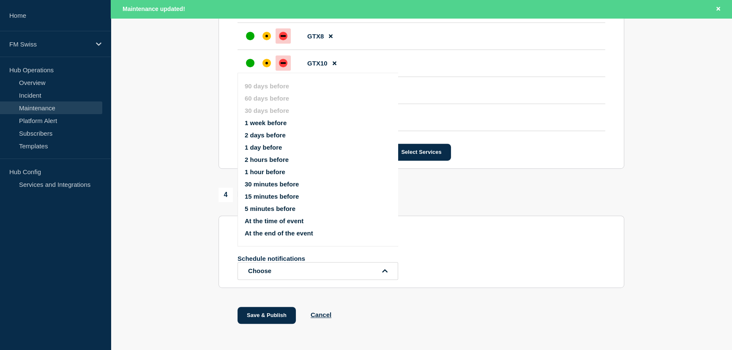
click at [279, 220] on button "At the time of event" at bounding box center [274, 220] width 59 height 7
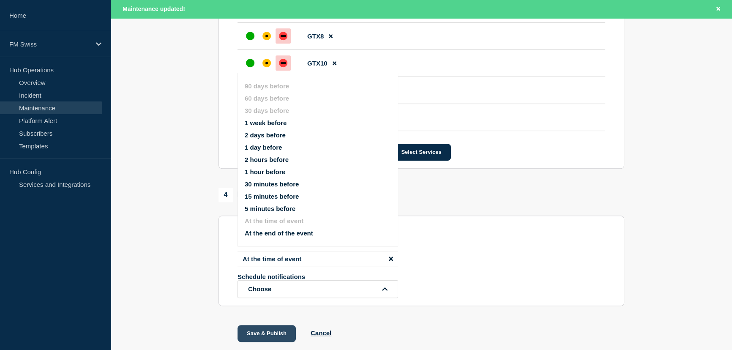
click at [282, 334] on button "Save & Publish" at bounding box center [267, 333] width 58 height 17
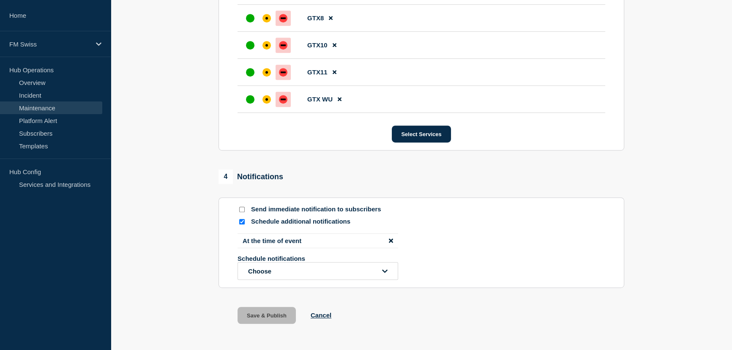
scroll to position [565, 0]
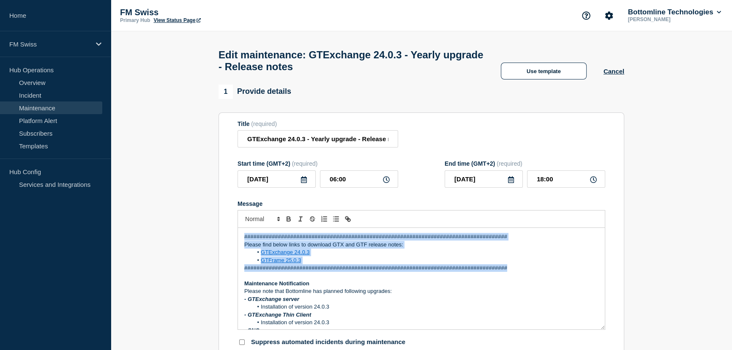
drag, startPoint x: 242, startPoint y: 240, endPoint x: 520, endPoint y: 271, distance: 280.3
click at [520, 271] on div "###############################################################################…" at bounding box center [421, 278] width 367 height 101
copy div "###############################################################################…"
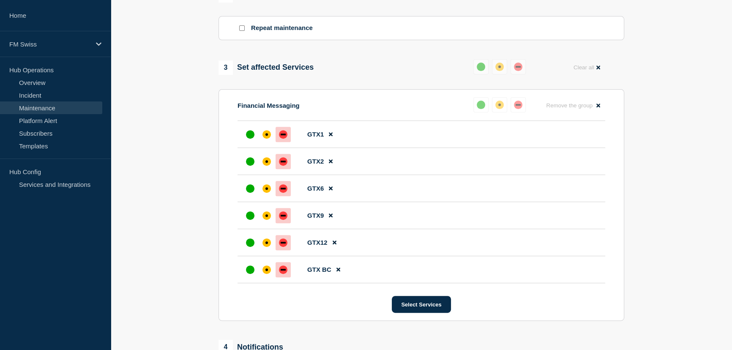
scroll to position [537, 0]
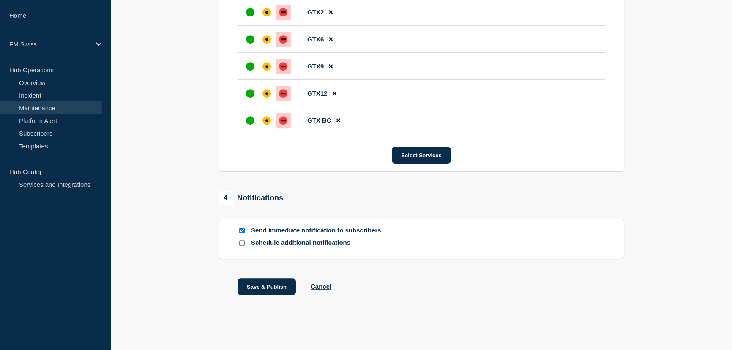
click at [241, 228] on input "Send immediate notification to subscribers" at bounding box center [241, 230] width 5 height 5
checkbox input "false"
click at [272, 285] on button "Save & Publish" at bounding box center [267, 286] width 58 height 17
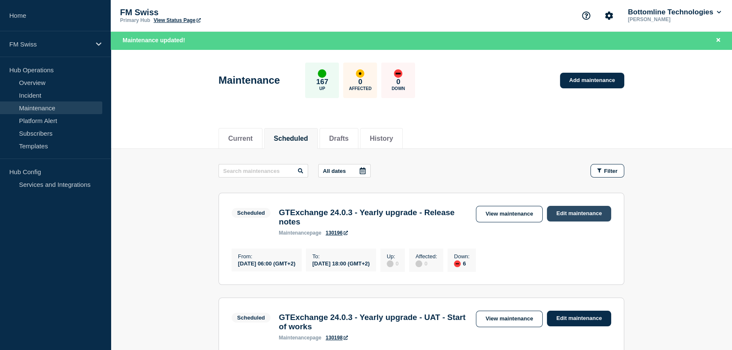
click at [583, 215] on link "Edit maintenance" at bounding box center [579, 214] width 64 height 16
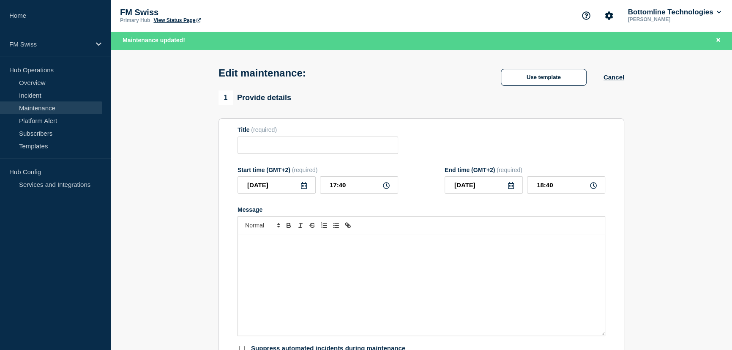
type input "GTExchange 24.0.3 - Yearly upgrade - Release notes"
type input "2025-09-04"
type input "06:00"
type input "2025-09-04"
type input "18:00"
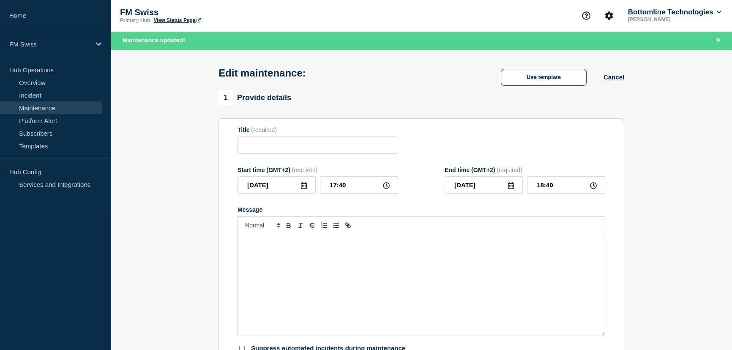
checkbox input "false"
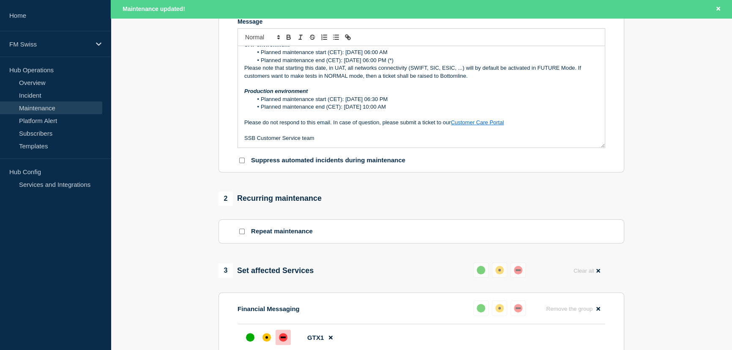
scroll to position [192, 0]
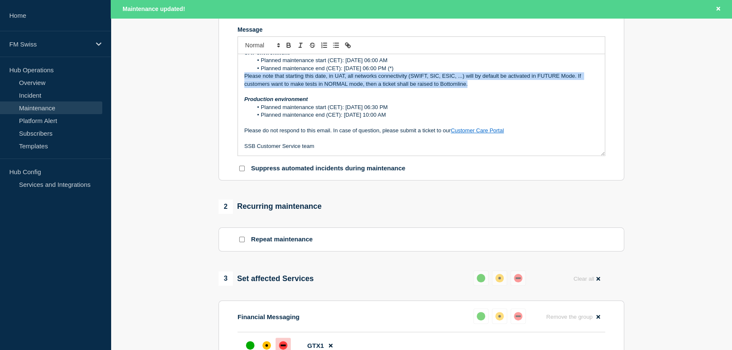
drag, startPoint x: 473, startPoint y: 89, endPoint x: 218, endPoint y: 79, distance: 255.1
click at [218, 79] on div "1 Provide details Title (required) GTExchange 24.0.3 - Yearly upgrade - Release…" at bounding box center [422, 293] width 416 height 766
copy p "Please note that starting this date, in UAT, all networks connectivity (SWIFT, …"
